Goal: Task Accomplishment & Management: Use online tool/utility

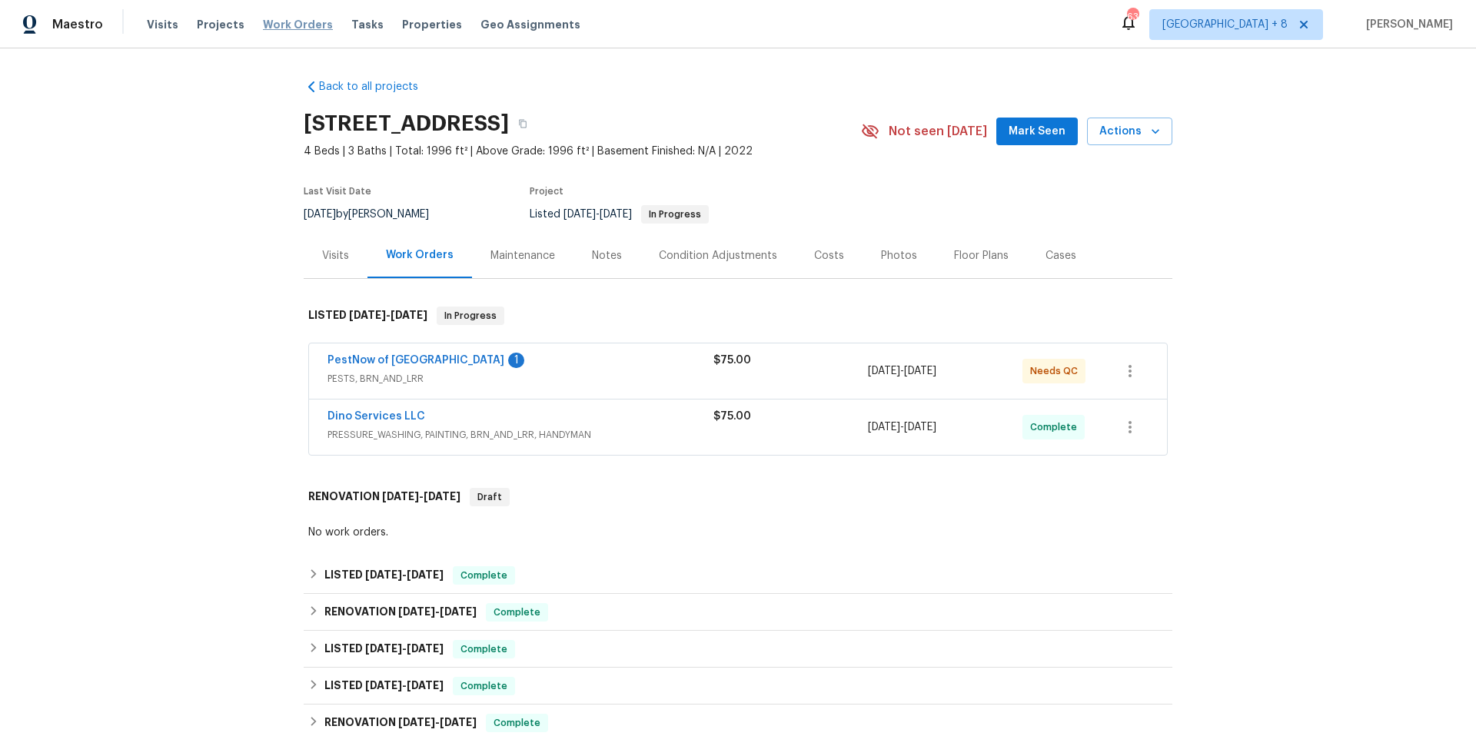
click at [288, 25] on span "Work Orders" at bounding box center [298, 24] width 70 height 15
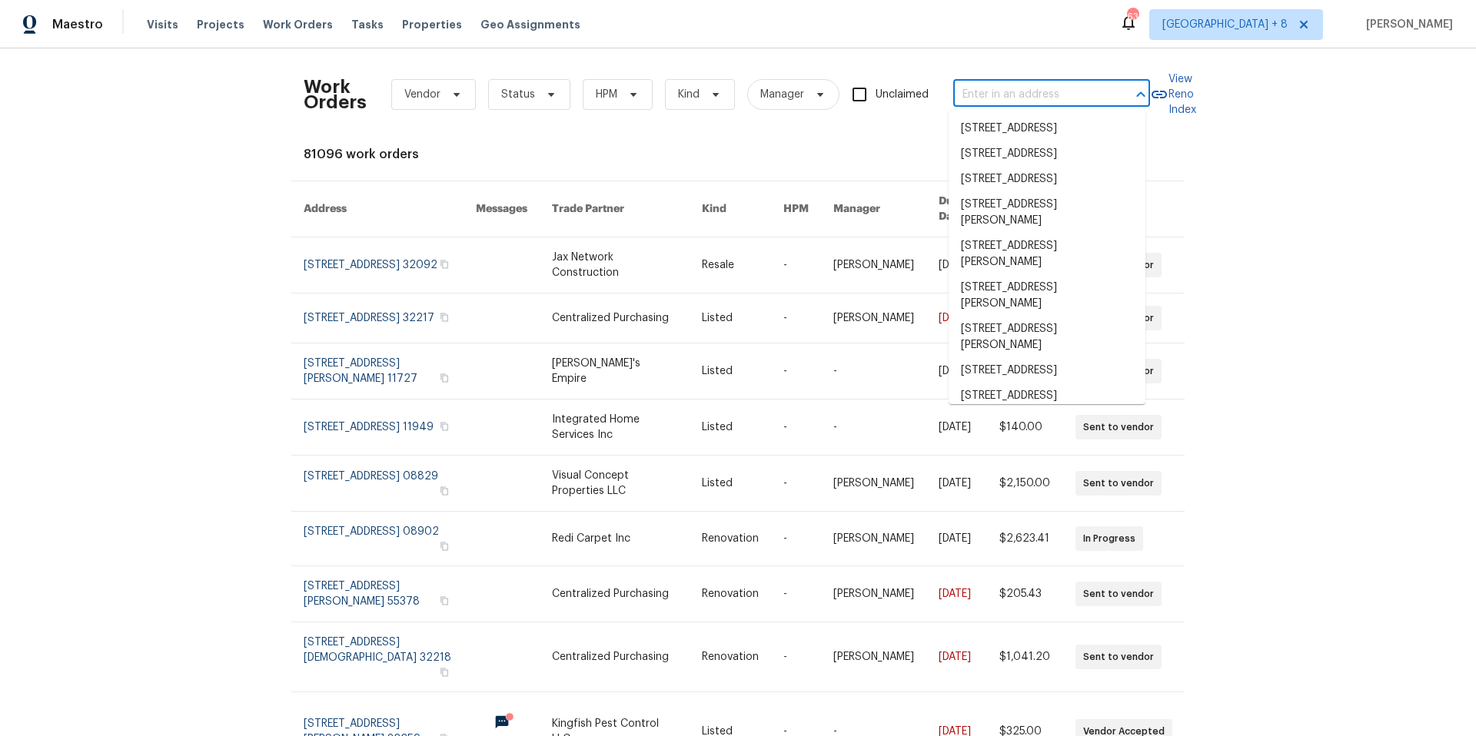
click at [1035, 102] on input "text" at bounding box center [1030, 95] width 154 height 24
paste input "10155 De Soto Ave, Unit 102, Chatsworth, CA 91311"
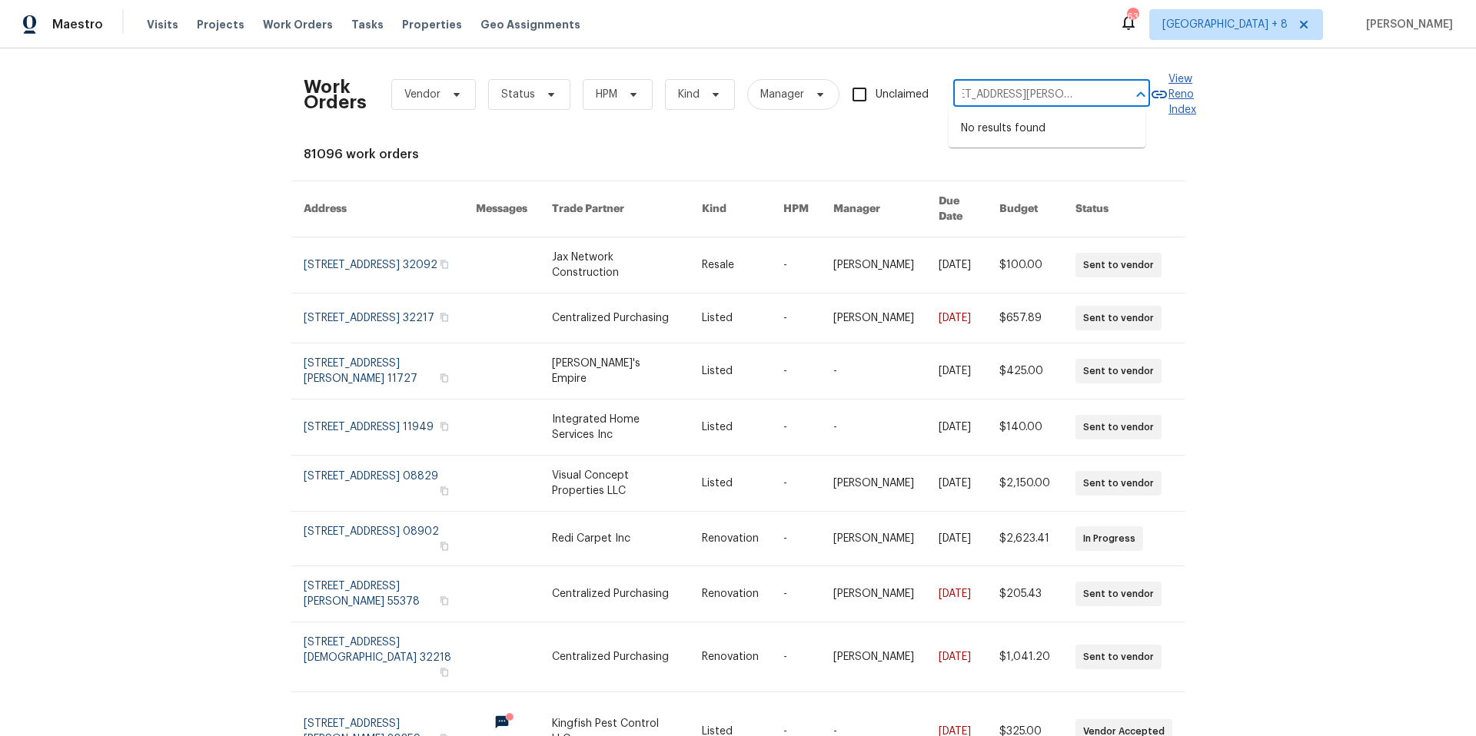
drag, startPoint x: 972, startPoint y: 95, endPoint x: 1190, endPoint y: 98, distance: 217.6
click at [1172, 98] on div "Work Orders Vendor Status HPM Kind Manager Unclaimed 10155 De Soto Ave, Unit 10…" at bounding box center [738, 95] width 869 height 68
type input "10155 De Soto Ave"
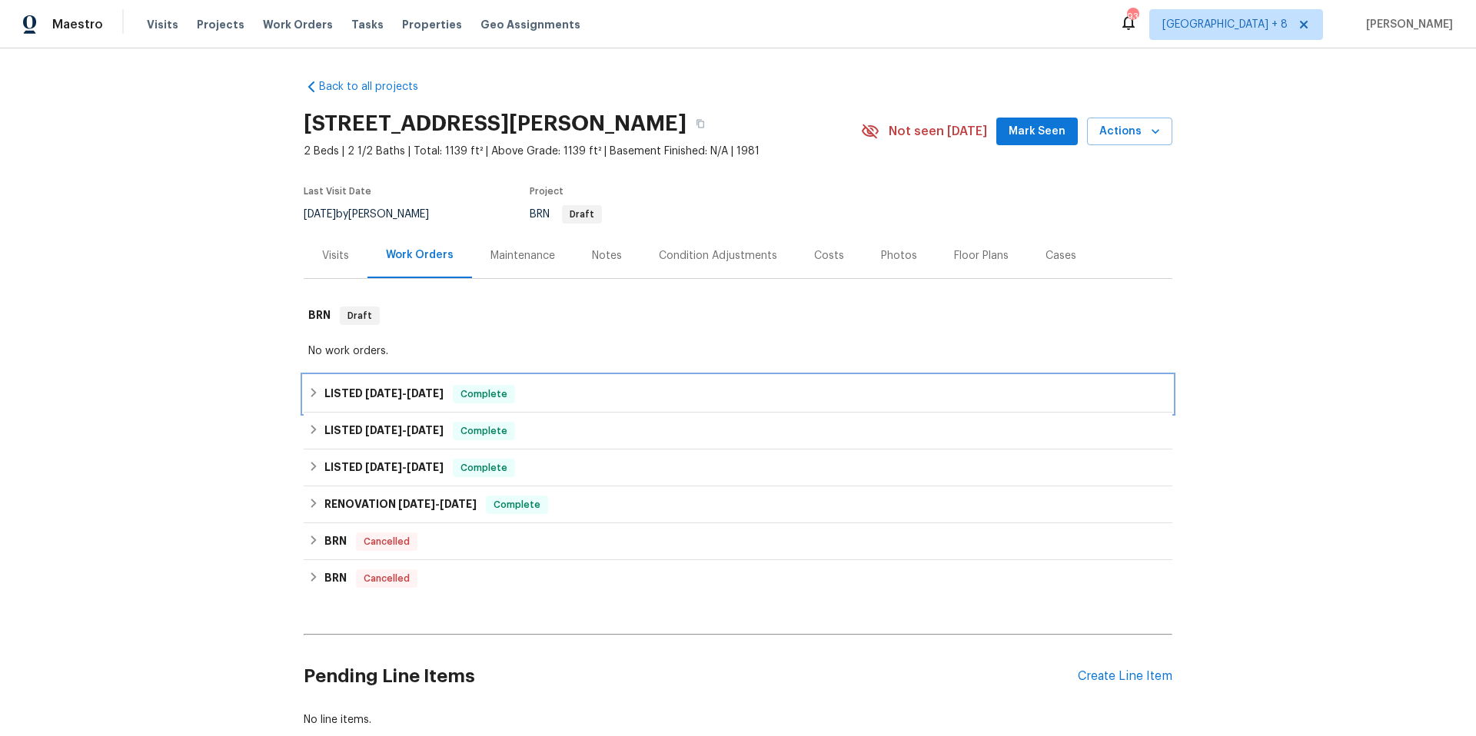
click at [308, 398] on icon at bounding box center [313, 392] width 11 height 11
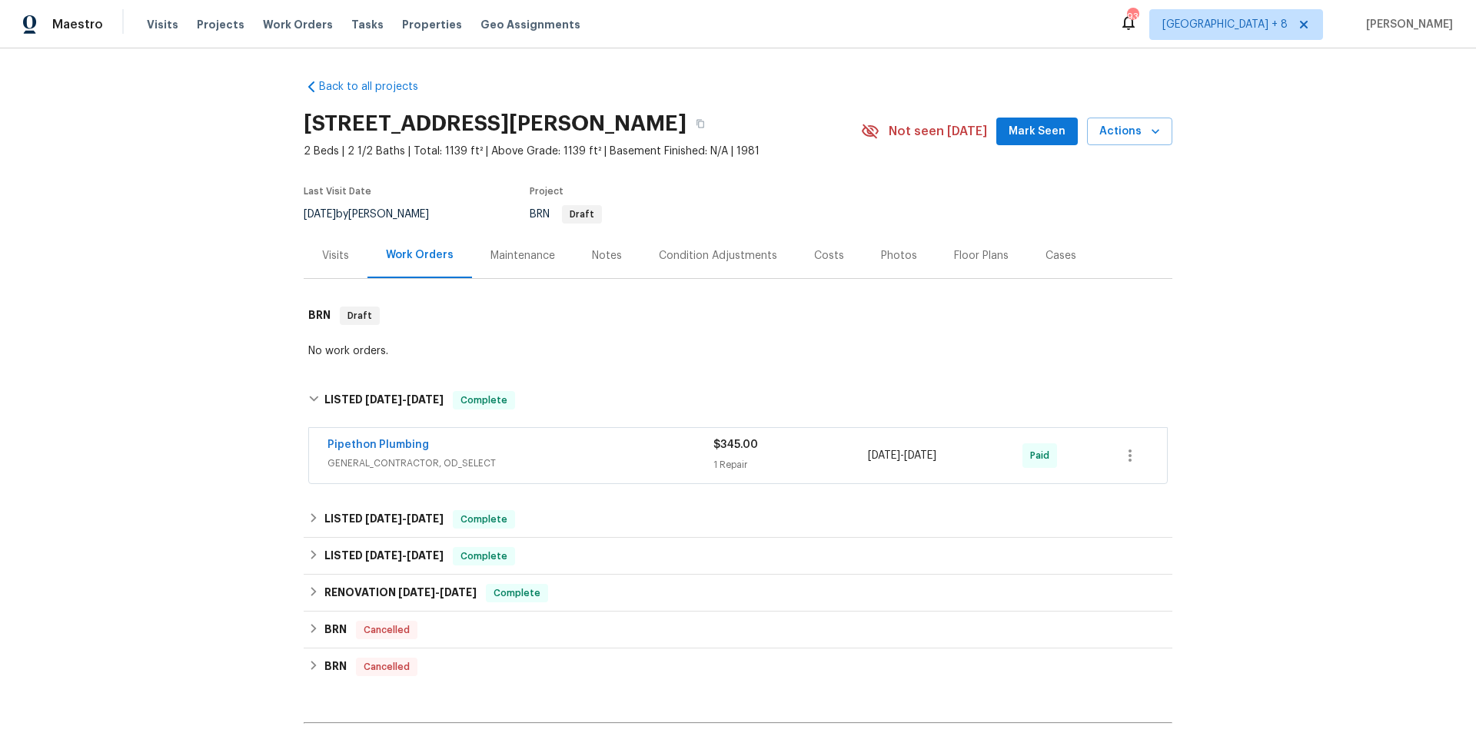
click at [563, 456] on div "Pipethon Plumbing" at bounding box center [520, 446] width 386 height 18
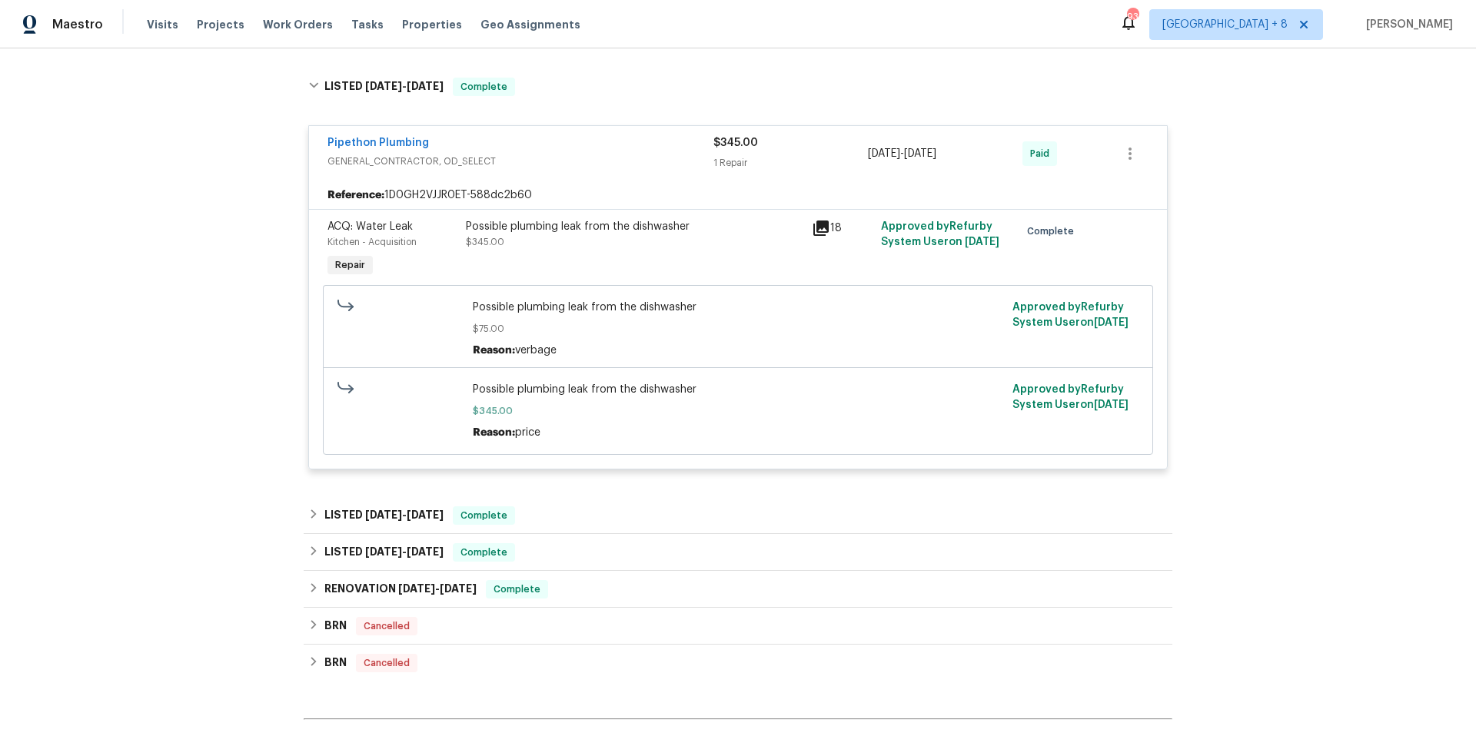
scroll to position [373, 0]
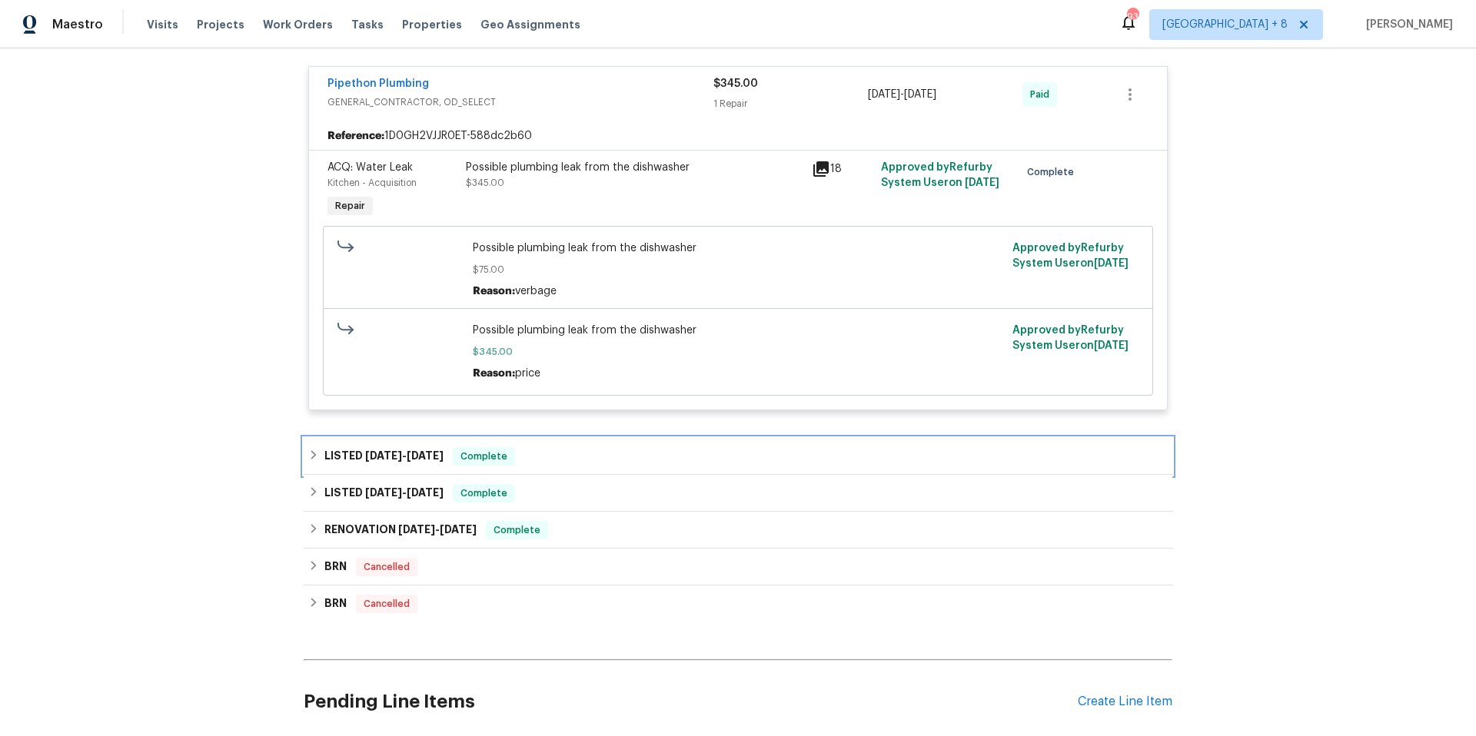
click at [308, 460] on icon at bounding box center [313, 455] width 11 height 11
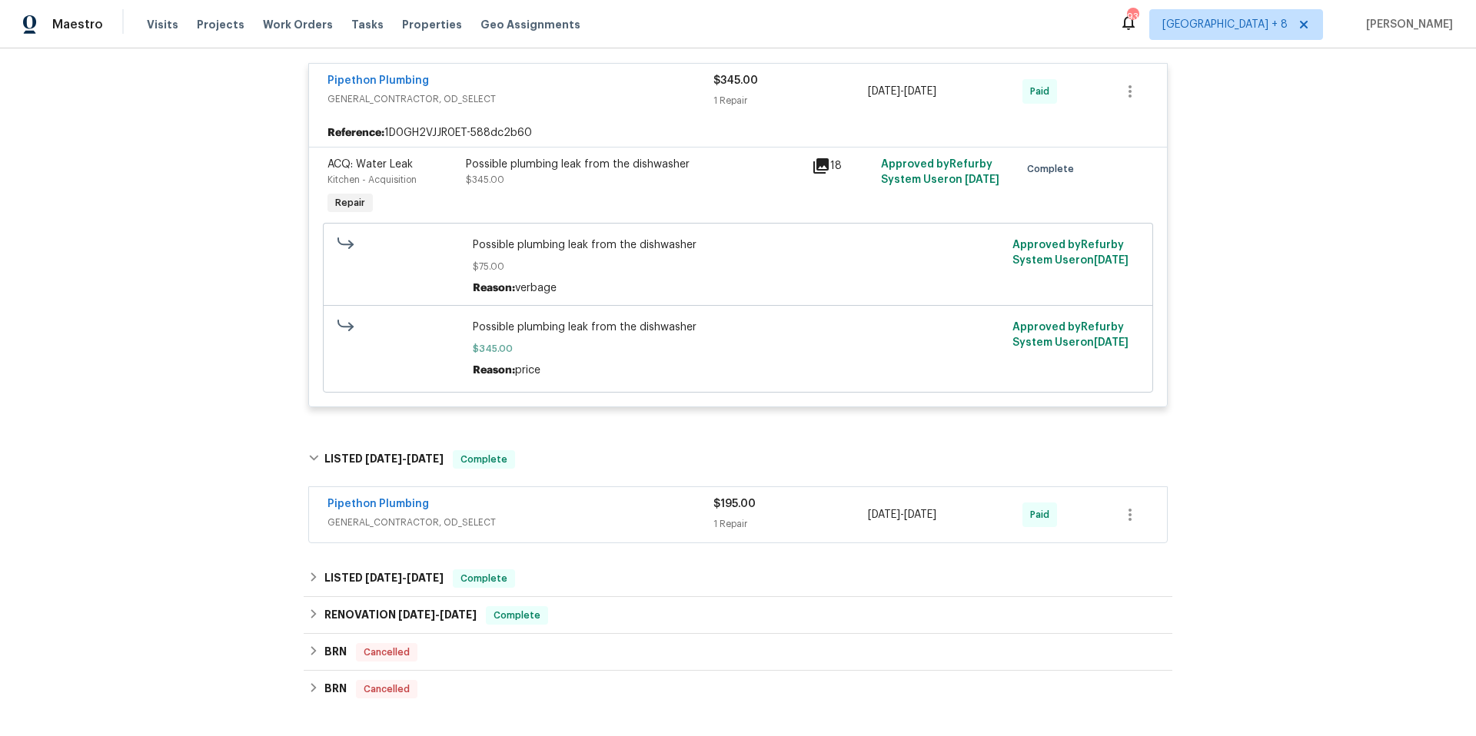
click at [702, 515] on div "Pipethon Plumbing" at bounding box center [520, 506] width 386 height 18
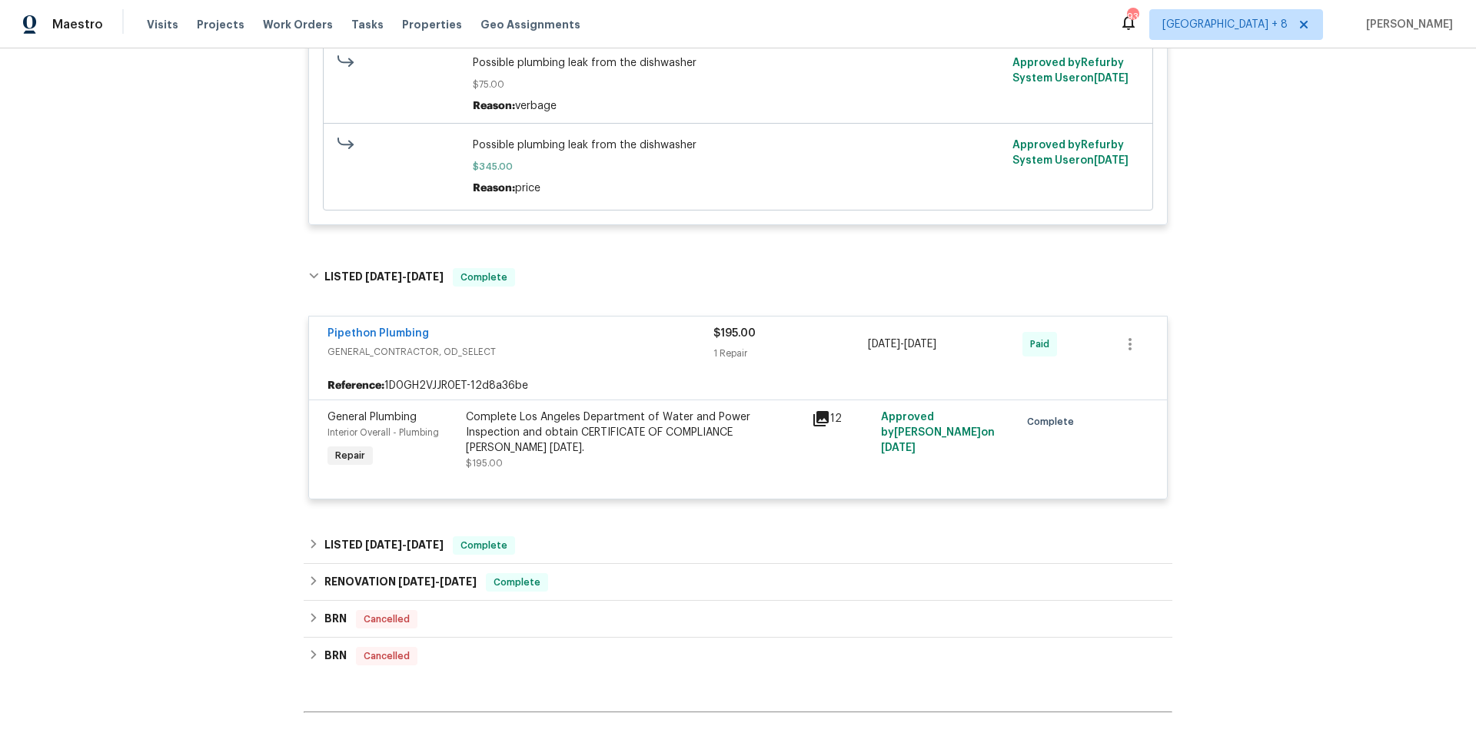
scroll to position [567, 0]
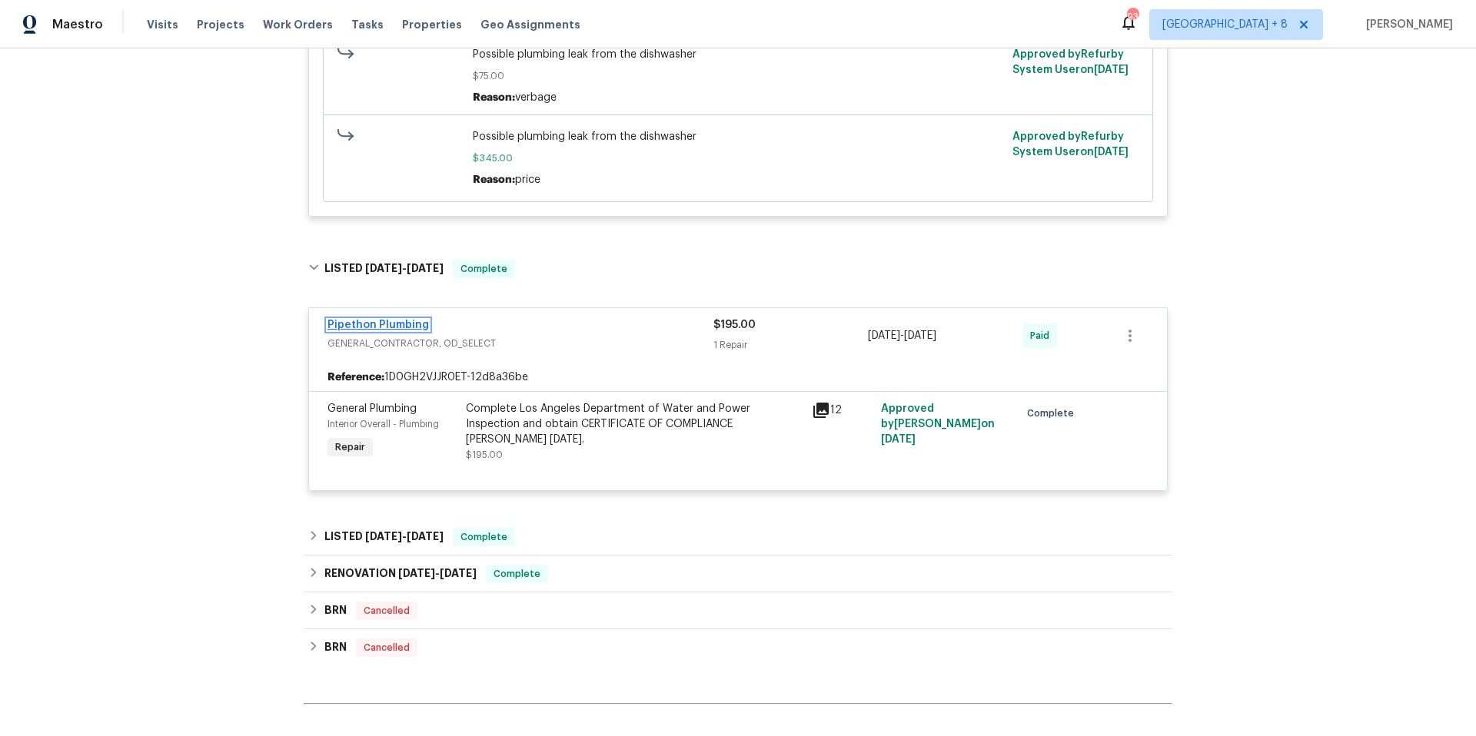
click at [361, 331] on link "Pipethon Plumbing" at bounding box center [377, 325] width 101 height 11
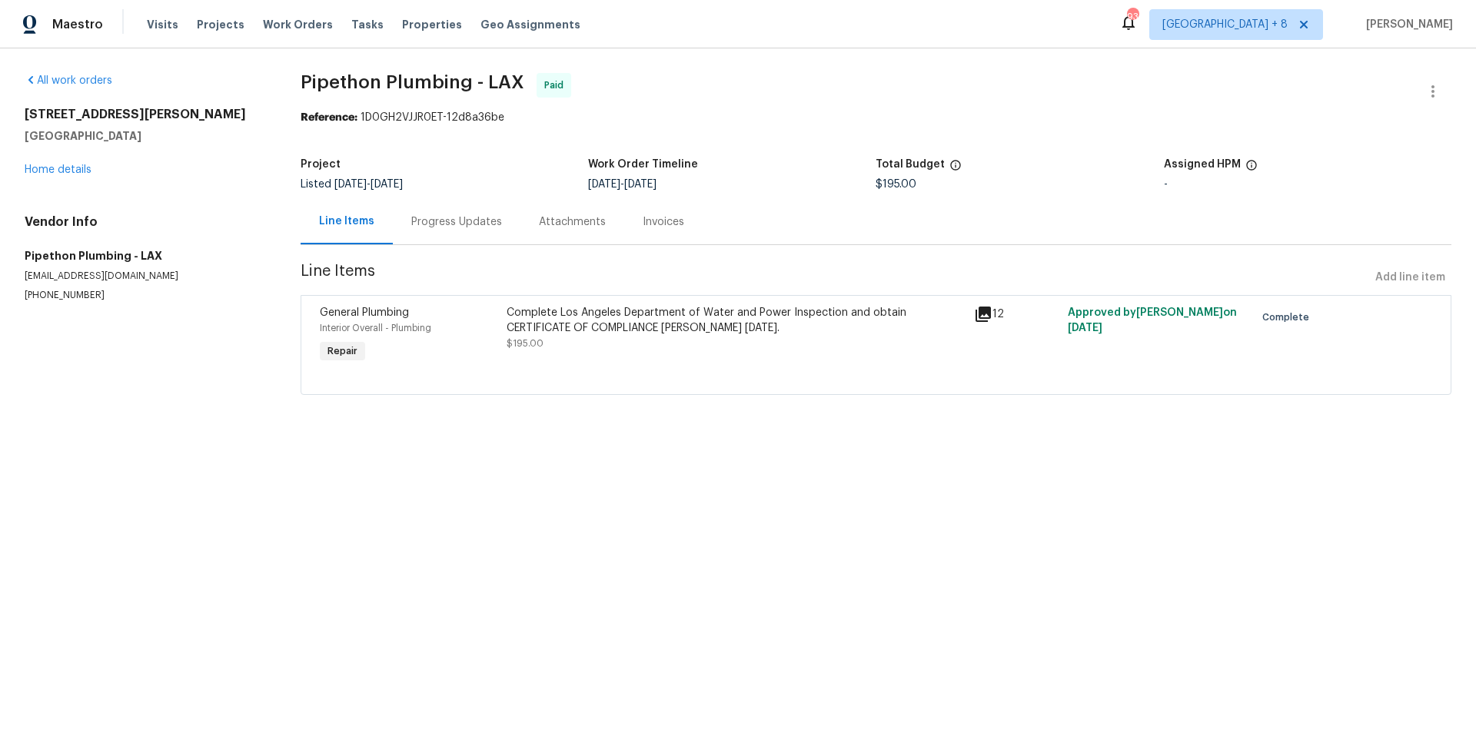
click at [680, 313] on div "Complete Los Angeles Department of Water and Power Inspection and obtain CERTIF…" at bounding box center [736, 320] width 458 height 31
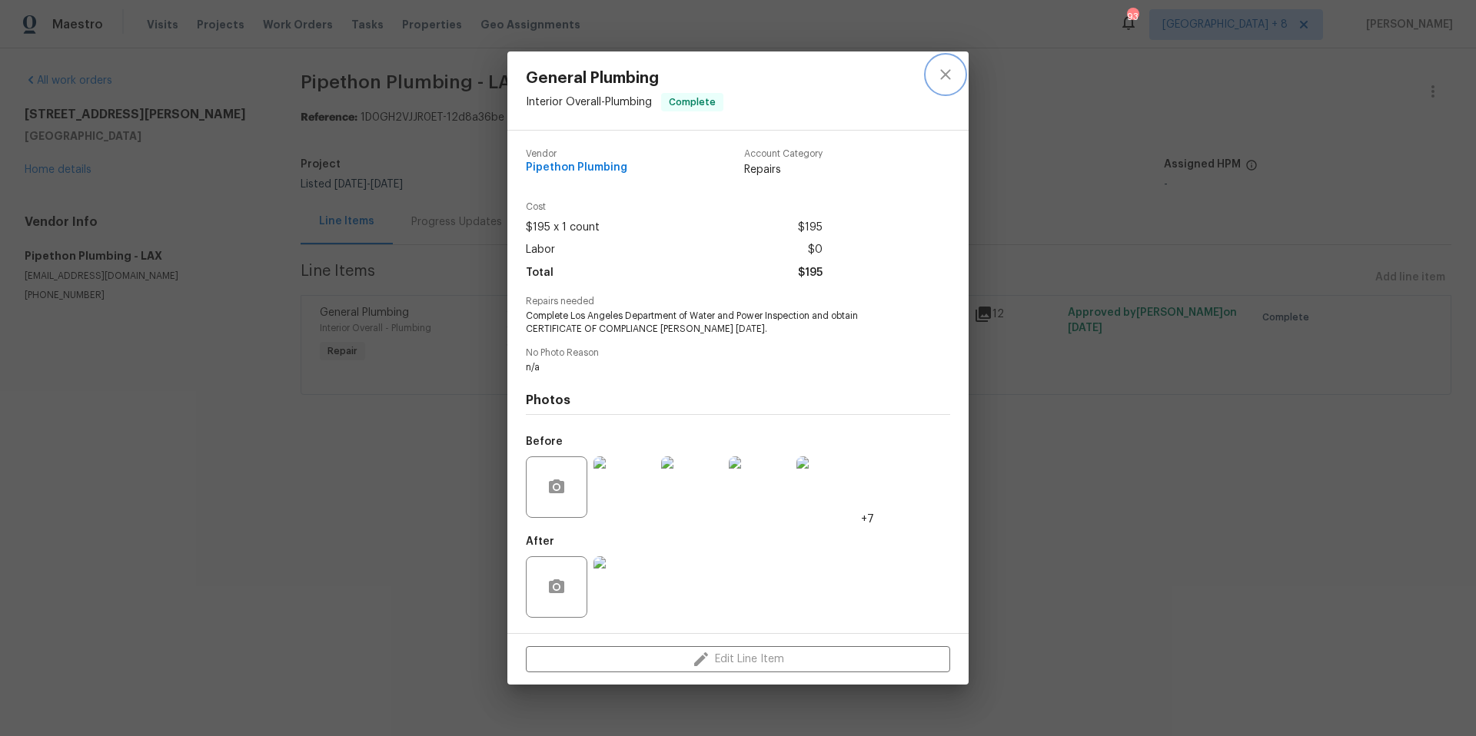
click at [948, 80] on icon "close" at bounding box center [945, 74] width 18 height 18
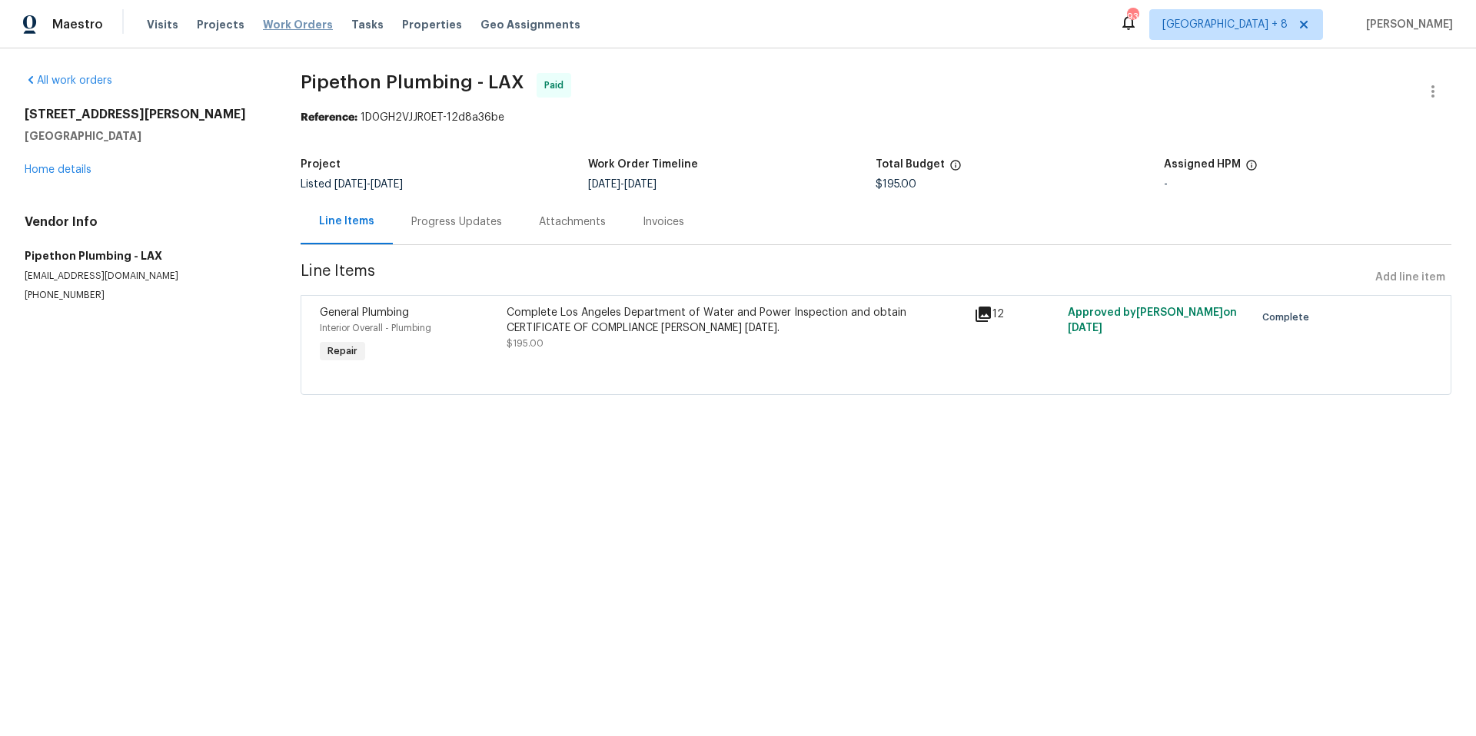
click at [291, 28] on span "Work Orders" at bounding box center [298, 24] width 70 height 15
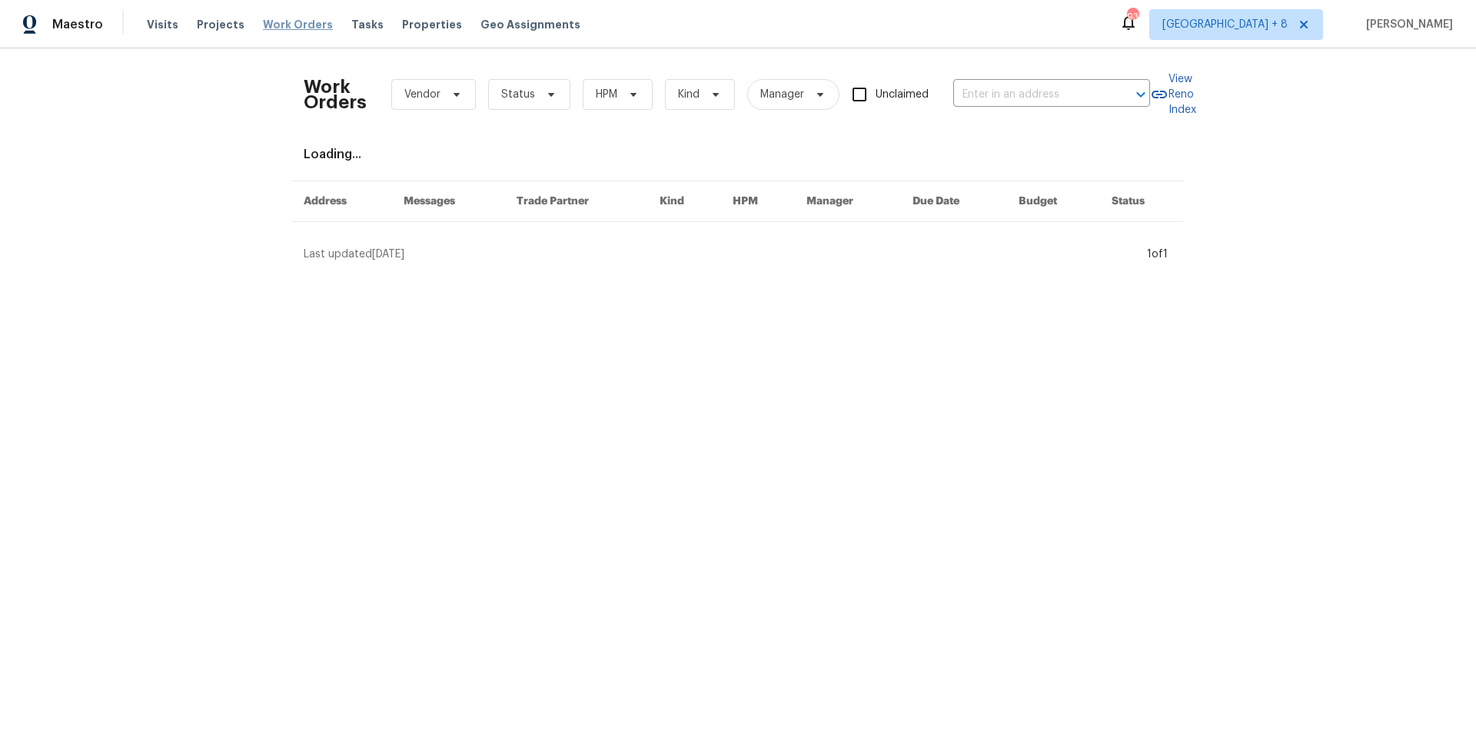
click at [289, 25] on span "Work Orders" at bounding box center [298, 24] width 70 height 15
click at [1032, 91] on input "text" at bounding box center [1030, 95] width 154 height 24
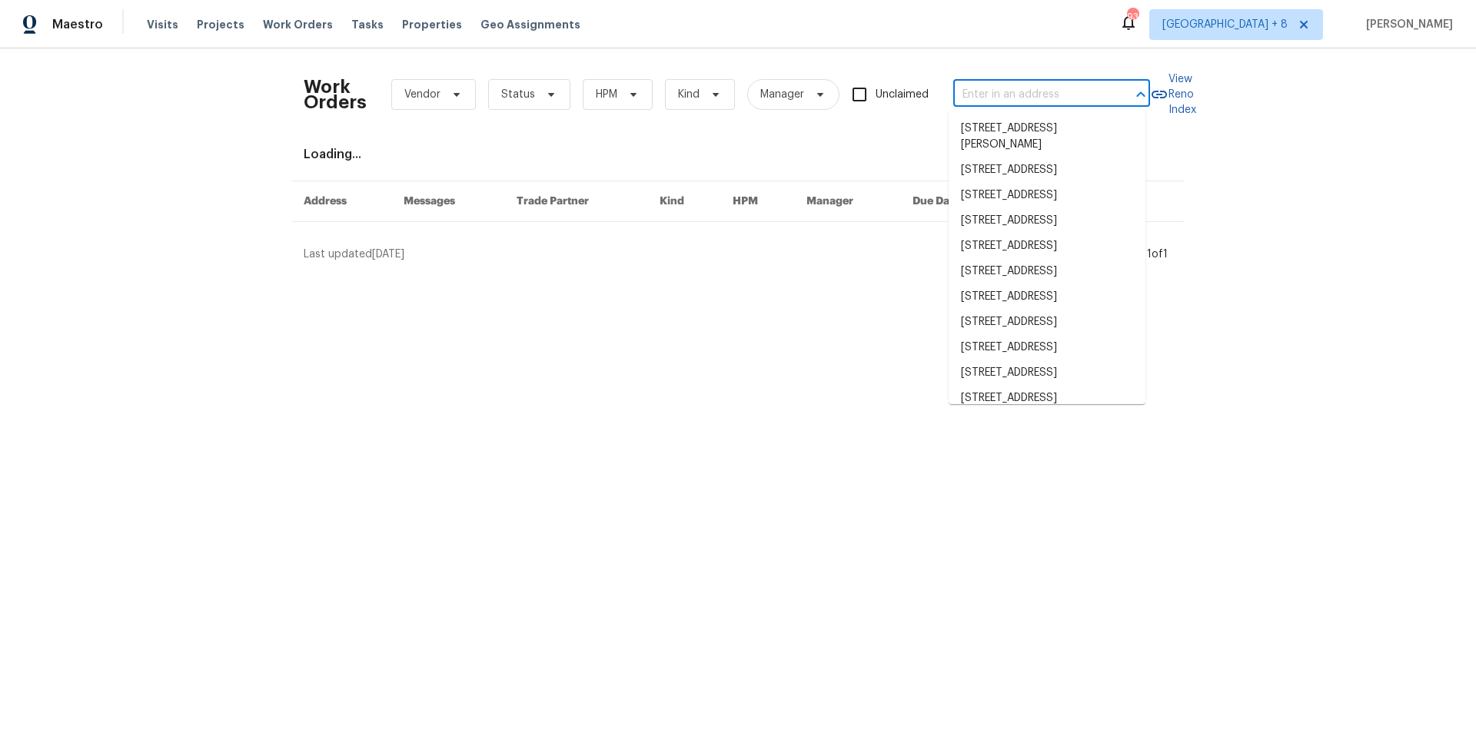
paste input "19246 Stare Street, Northridge, CA 91324"
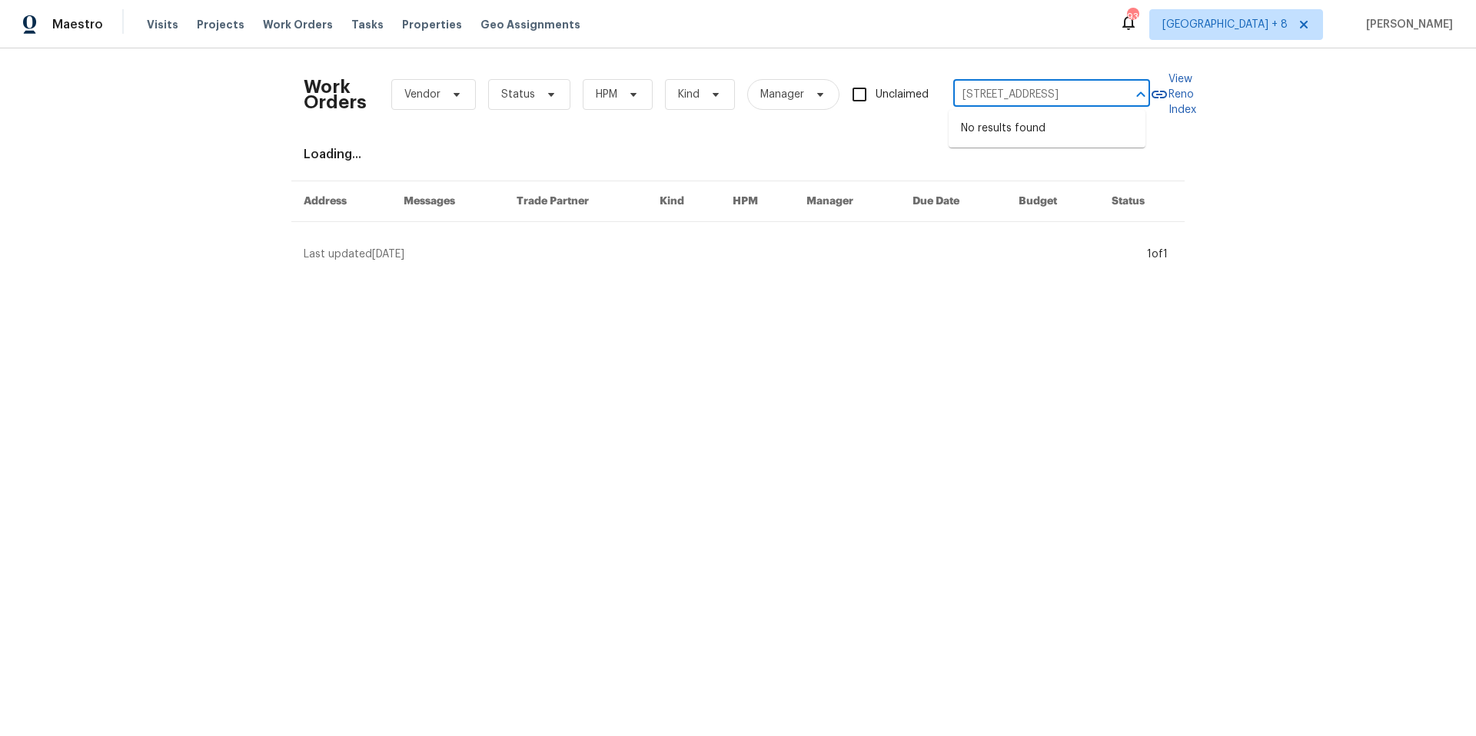
scroll to position [0, 62]
drag, startPoint x: 989, startPoint y: 95, endPoint x: 1131, endPoint y: 95, distance: 142.2
click at [1131, 95] on div "19246 Stare Street, Northridge, CA 91324 ​" at bounding box center [1051, 95] width 197 height 24
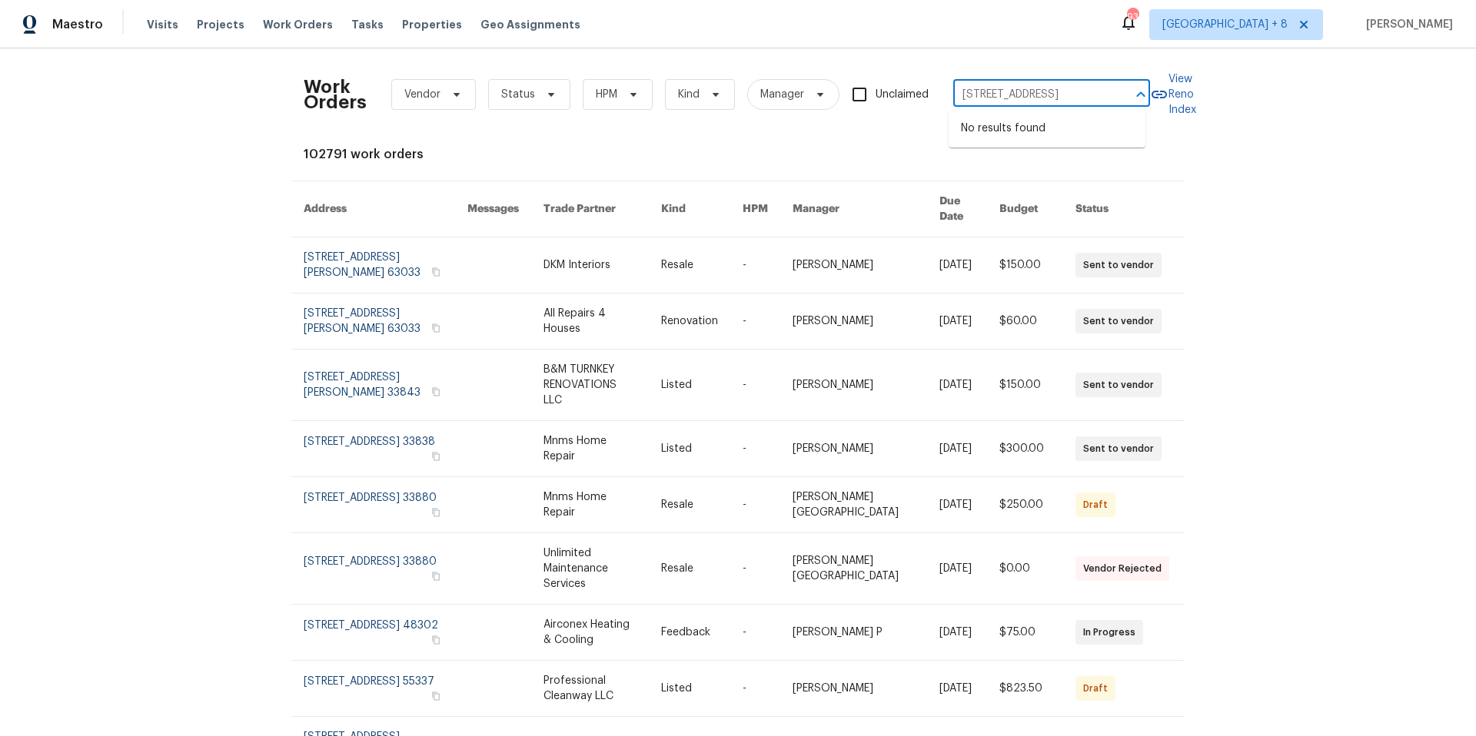
scroll to position [0, 0]
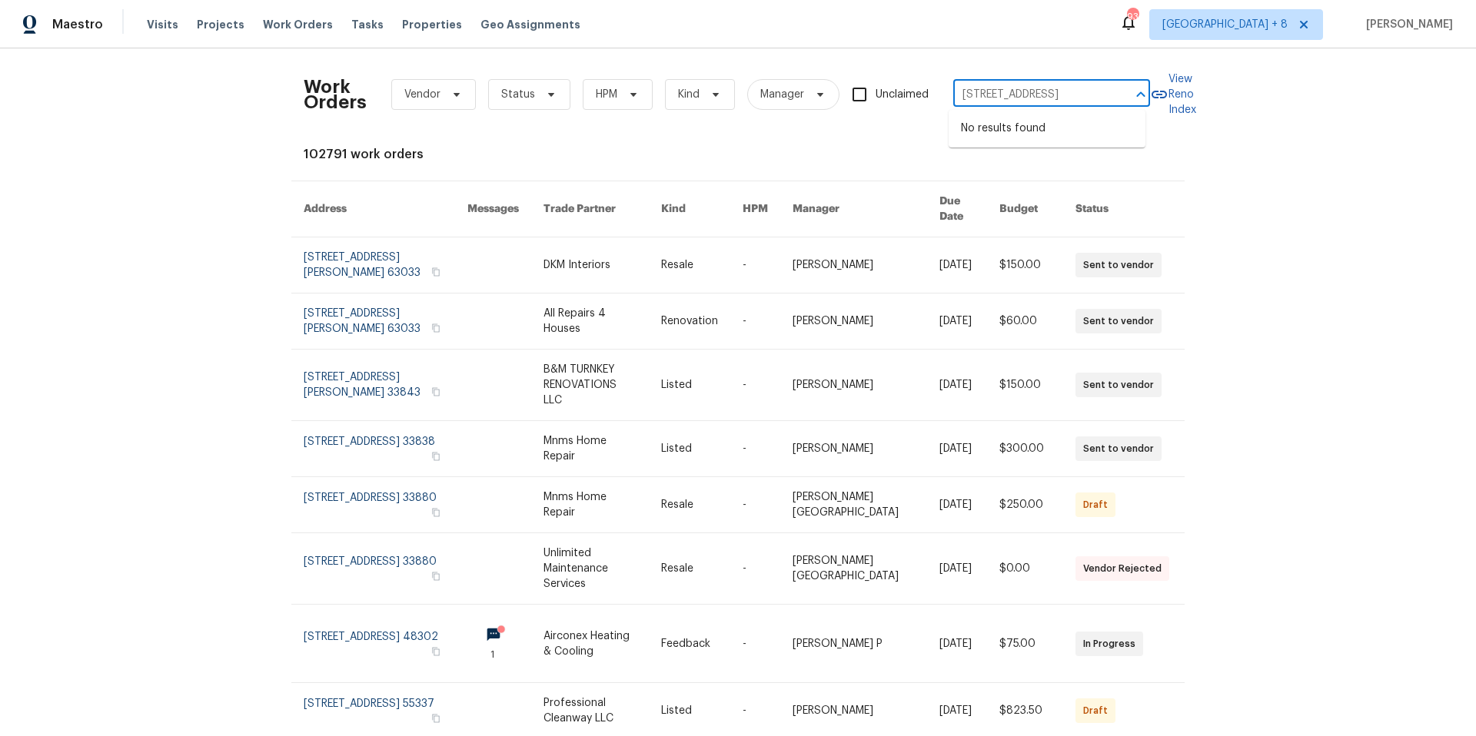
type input "19246 Stare St"
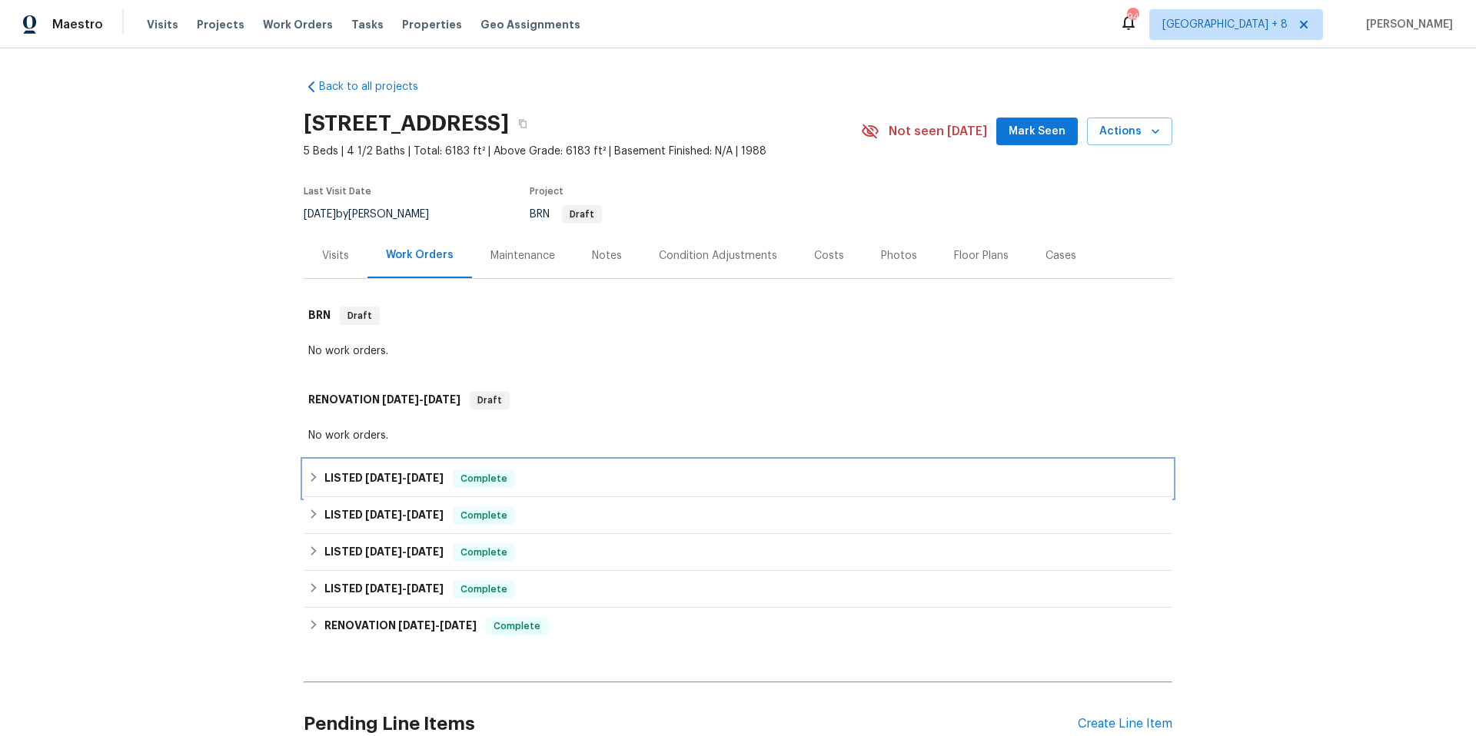
click at [313, 483] on icon at bounding box center [313, 477] width 11 height 11
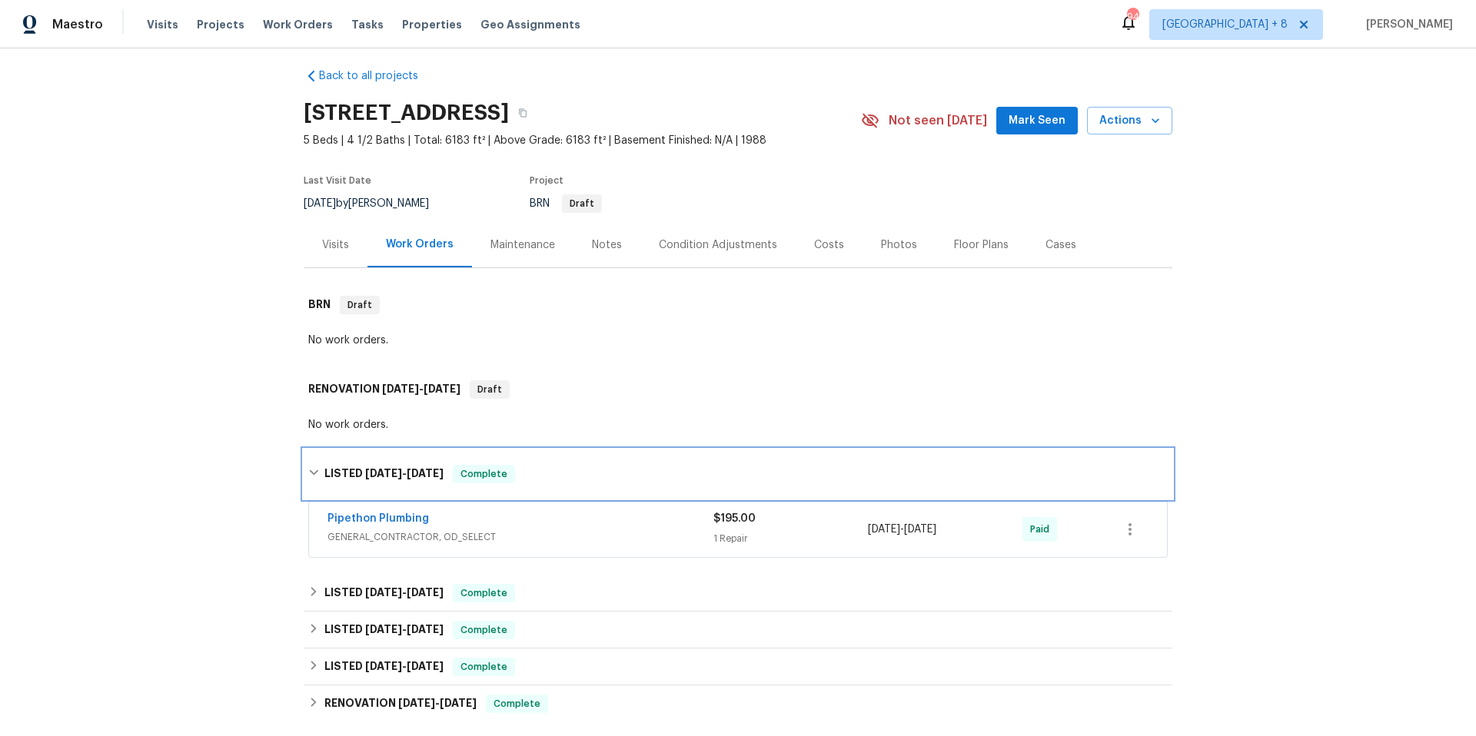
scroll to position [23, 0]
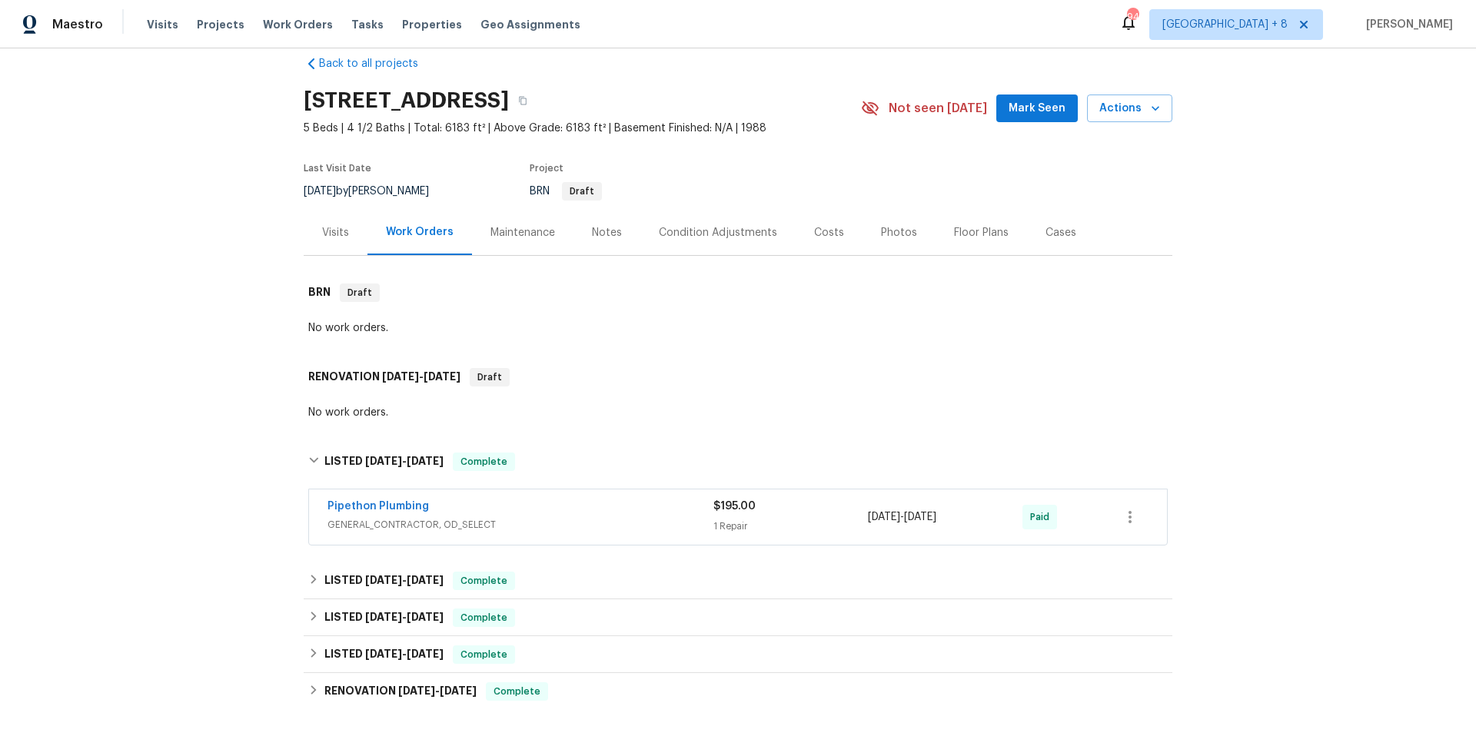
click at [543, 510] on div "Pipethon Plumbing" at bounding box center [520, 508] width 386 height 18
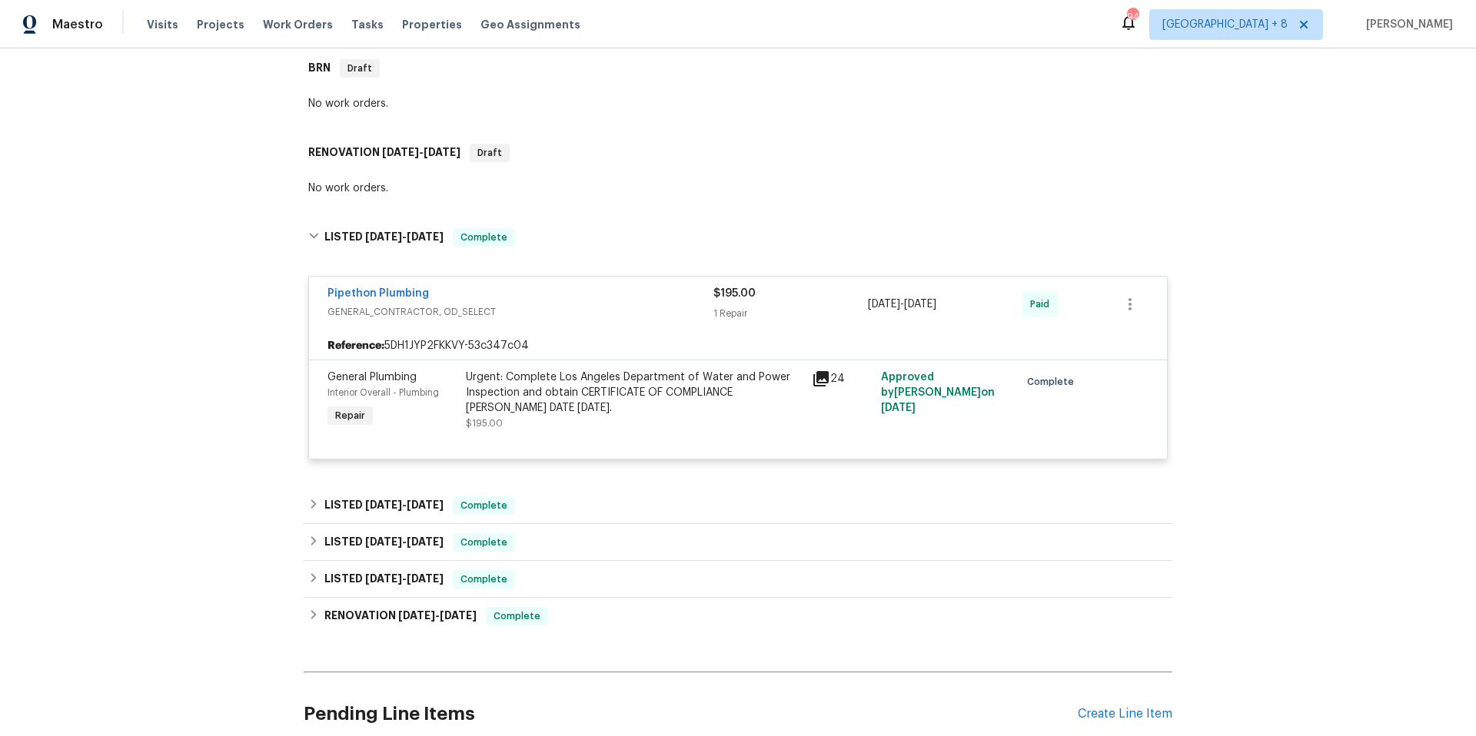
scroll to position [266, 0]
